Goal: Find specific page/section

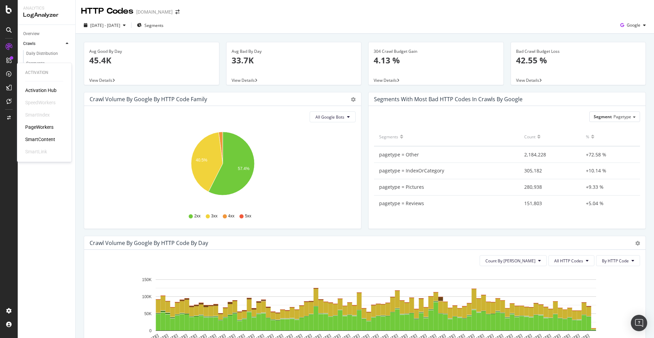
click at [35, 126] on div "PageWorkers" at bounding box center [39, 127] width 28 height 7
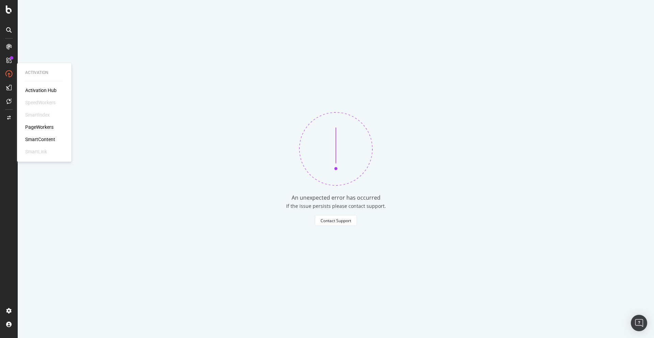
click at [37, 126] on div "PageWorkers" at bounding box center [39, 127] width 28 height 7
